Goal: Task Accomplishment & Management: Manage account settings

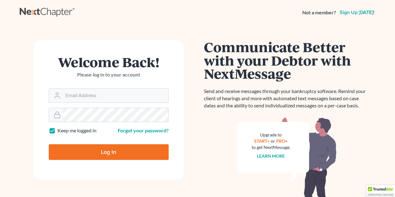
type input "[EMAIL_ADDRESS][DOMAIN_NAME]"
click at [91, 152] on input "Log In" at bounding box center [109, 152] width 120 height 16
type input "Thinking..."
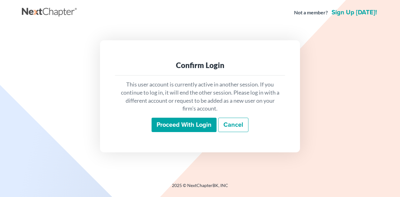
click at [177, 126] on input "Proceed with login" at bounding box center [184, 125] width 65 height 14
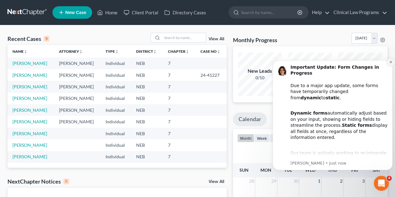
click at [389, 62] on button "Dismiss notification" at bounding box center [391, 62] width 8 height 8
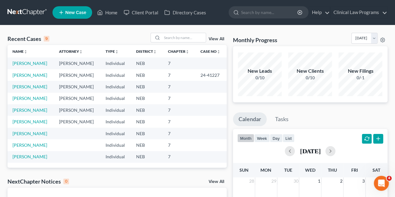
click at [72, 12] on span "New Case" at bounding box center [75, 12] width 21 height 5
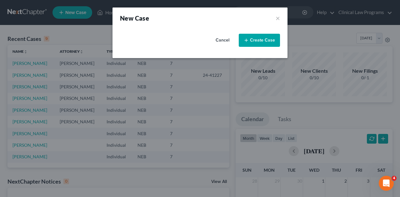
select select "48"
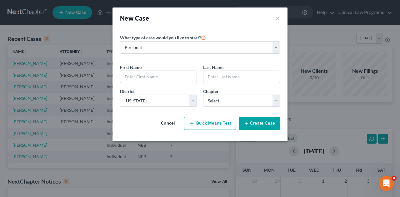
click at [171, 122] on button "Cancel" at bounding box center [167, 123] width 27 height 12
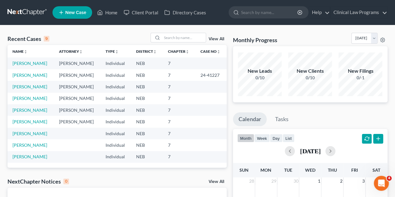
drag, startPoint x: 378, startPoint y: 13, endPoint x: 264, endPoint y: 35, distance: 115.9
click at [264, 35] on div "Monthly Progress Bankruptcy Bankruptcy October 2025 September 2025 August 2025 …" at bounding box center [310, 39] width 155 height 13
click at [33, 74] on link "Sullivan, Robin" at bounding box center [29, 74] width 35 height 5
select select "2"
select select "0"
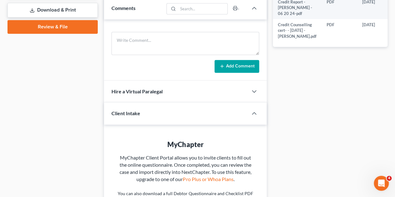
scroll to position [6, 0]
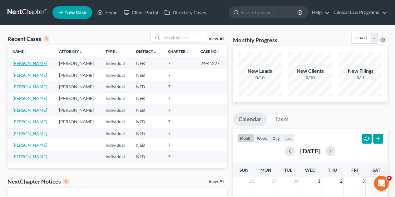
click at [23, 63] on link "Sullivan, Robin" at bounding box center [29, 63] width 35 height 5
select select "2"
select select "0"
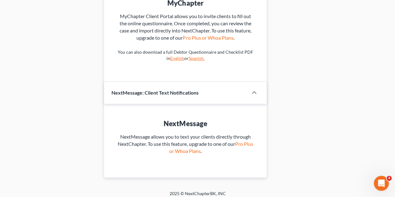
scroll to position [418, 0]
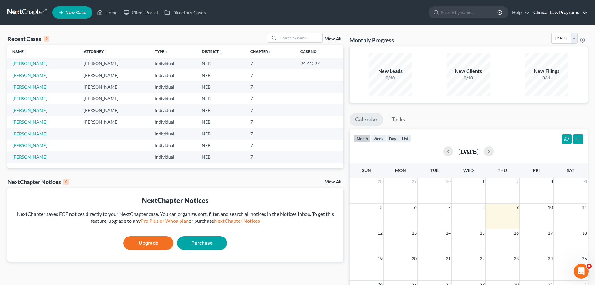
click at [400, 12] on link "Clinical Law Programs" at bounding box center [559, 12] width 57 height 11
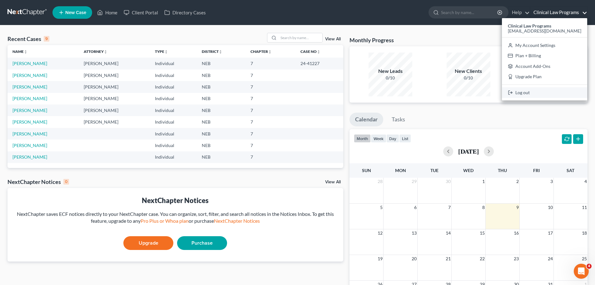
click at [400, 92] on link "Log out" at bounding box center [544, 92] width 85 height 11
